Goal: Transaction & Acquisition: Purchase product/service

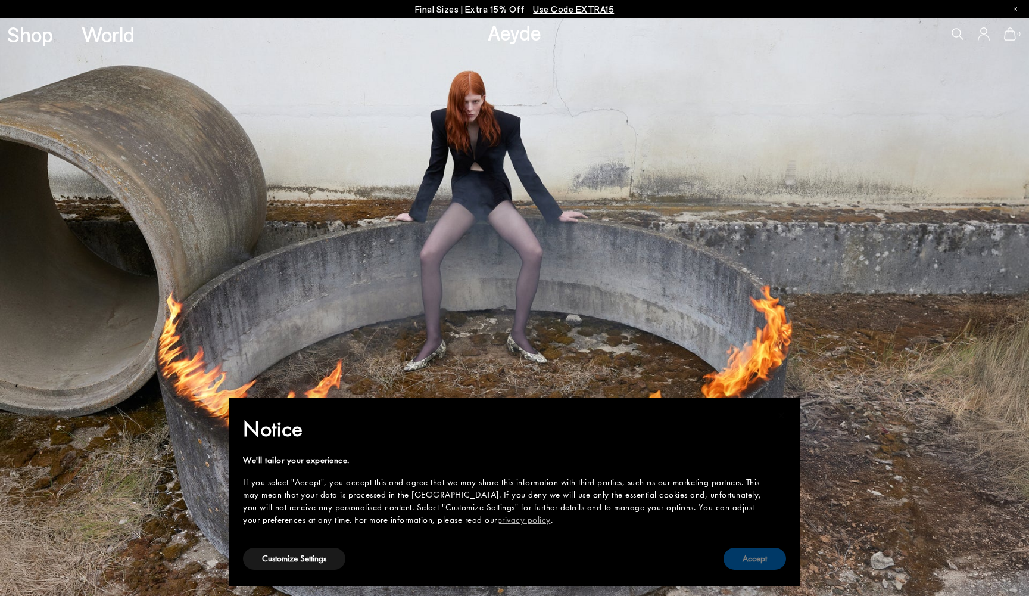
click at [759, 560] on button "Accept" at bounding box center [755, 558] width 63 height 22
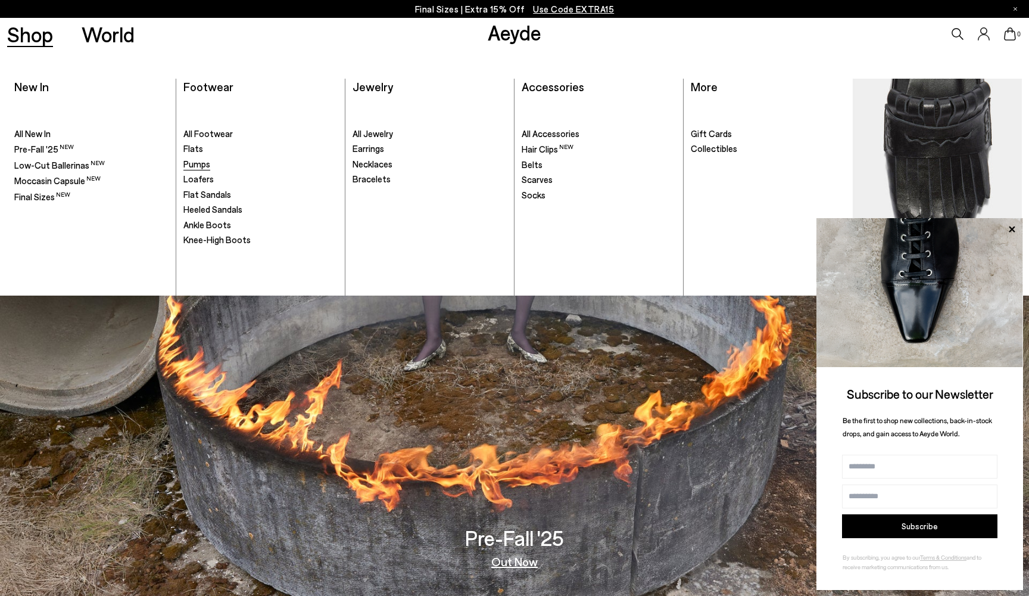
click at [191, 164] on span "Pumps" at bounding box center [196, 163] width 27 height 11
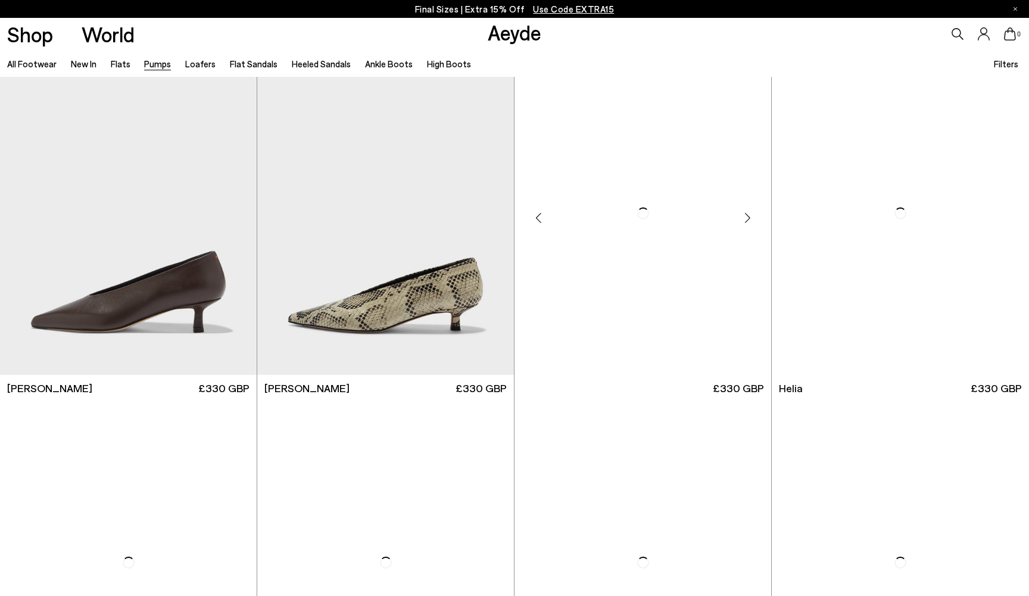
scroll to position [378, 0]
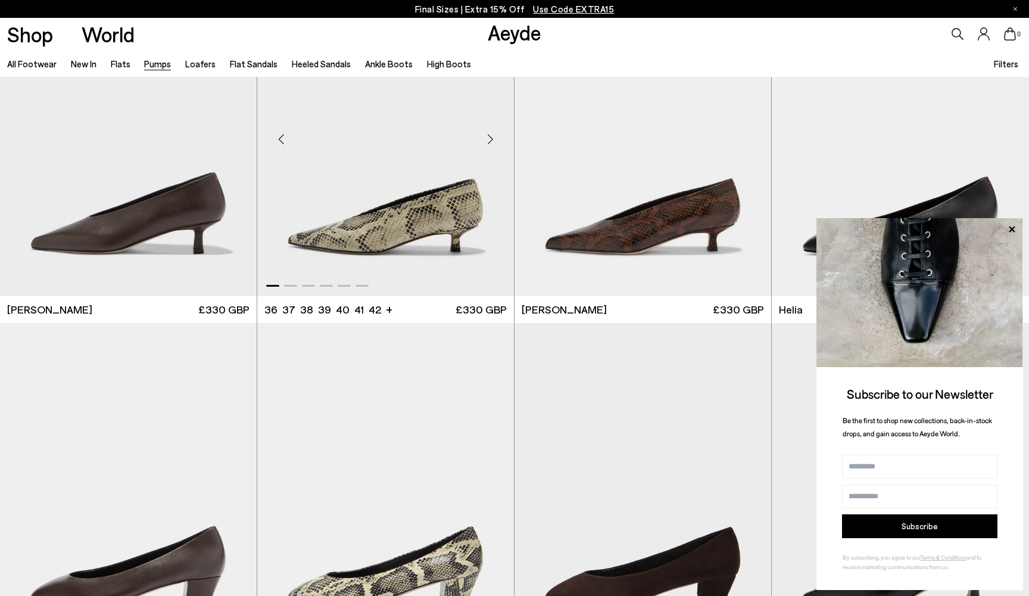
scroll to position [298, 0]
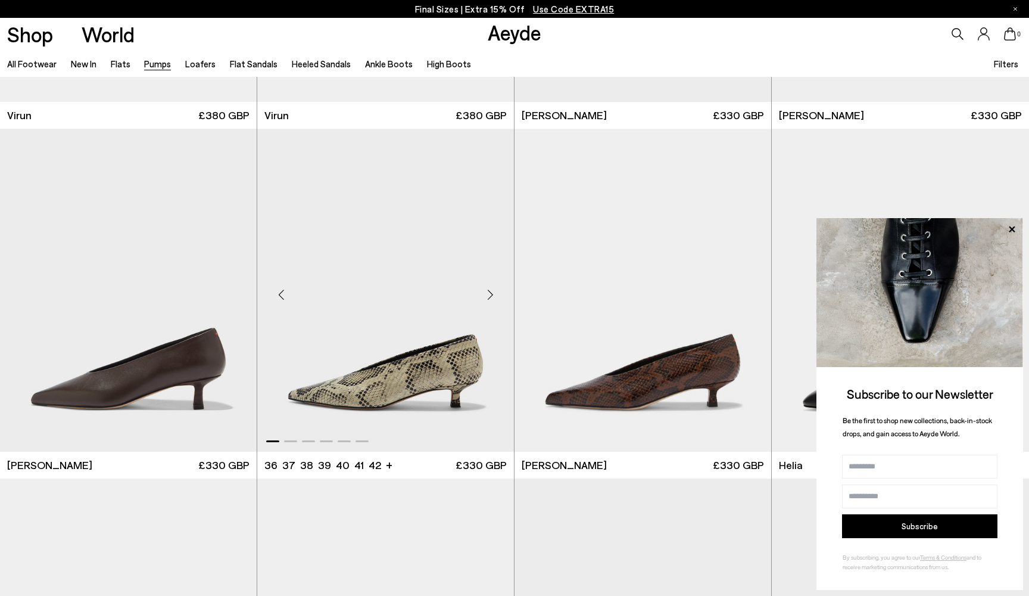
click at [419, 354] on img "1 / 6" at bounding box center [385, 290] width 257 height 323
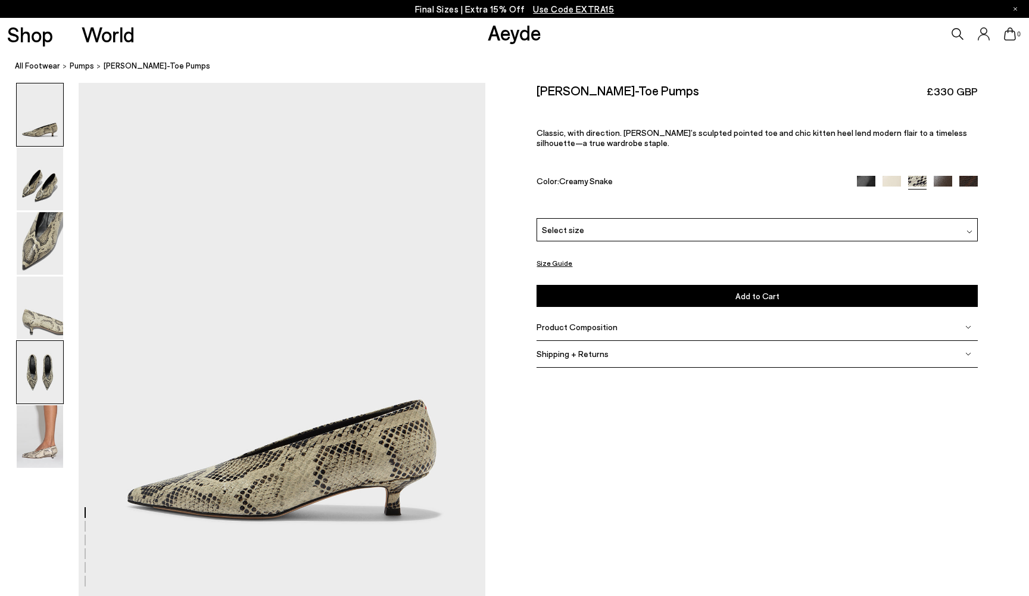
click at [35, 387] on img at bounding box center [40, 372] width 46 height 63
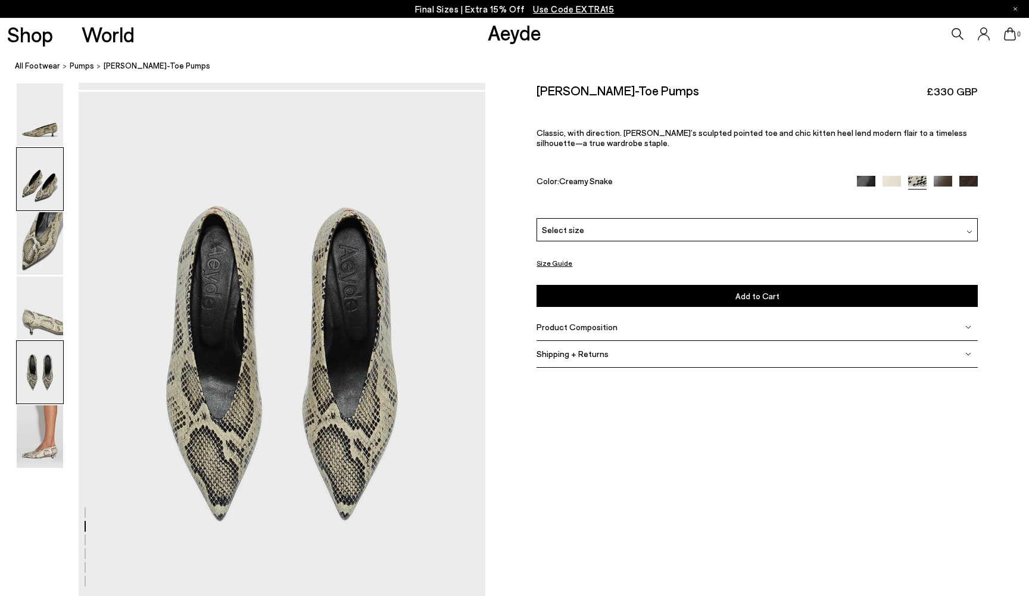
scroll to position [2147, 0]
